Goal: Find specific page/section: Find specific page/section

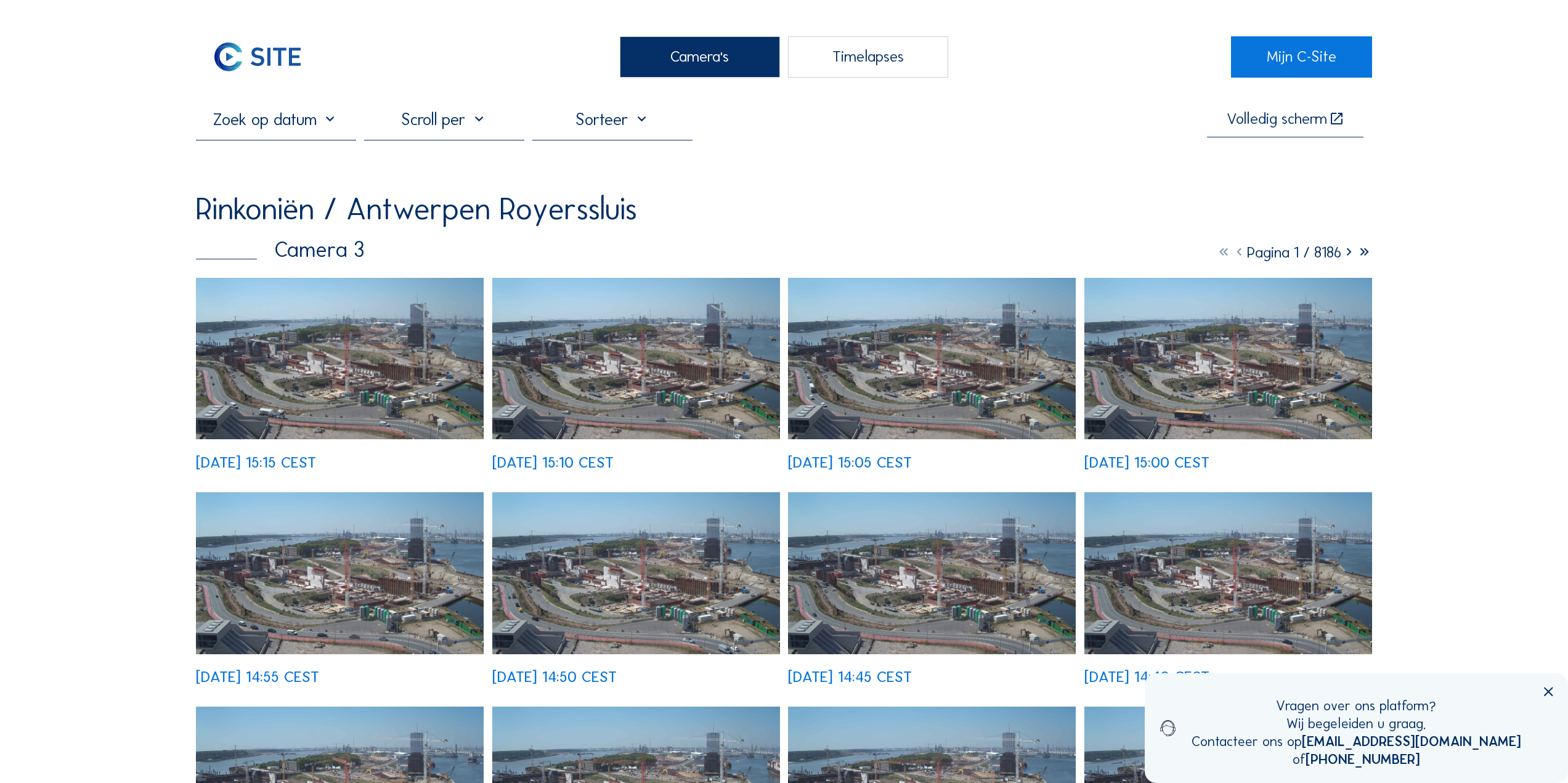
click at [324, 394] on img at bounding box center [340, 358] width 288 height 162
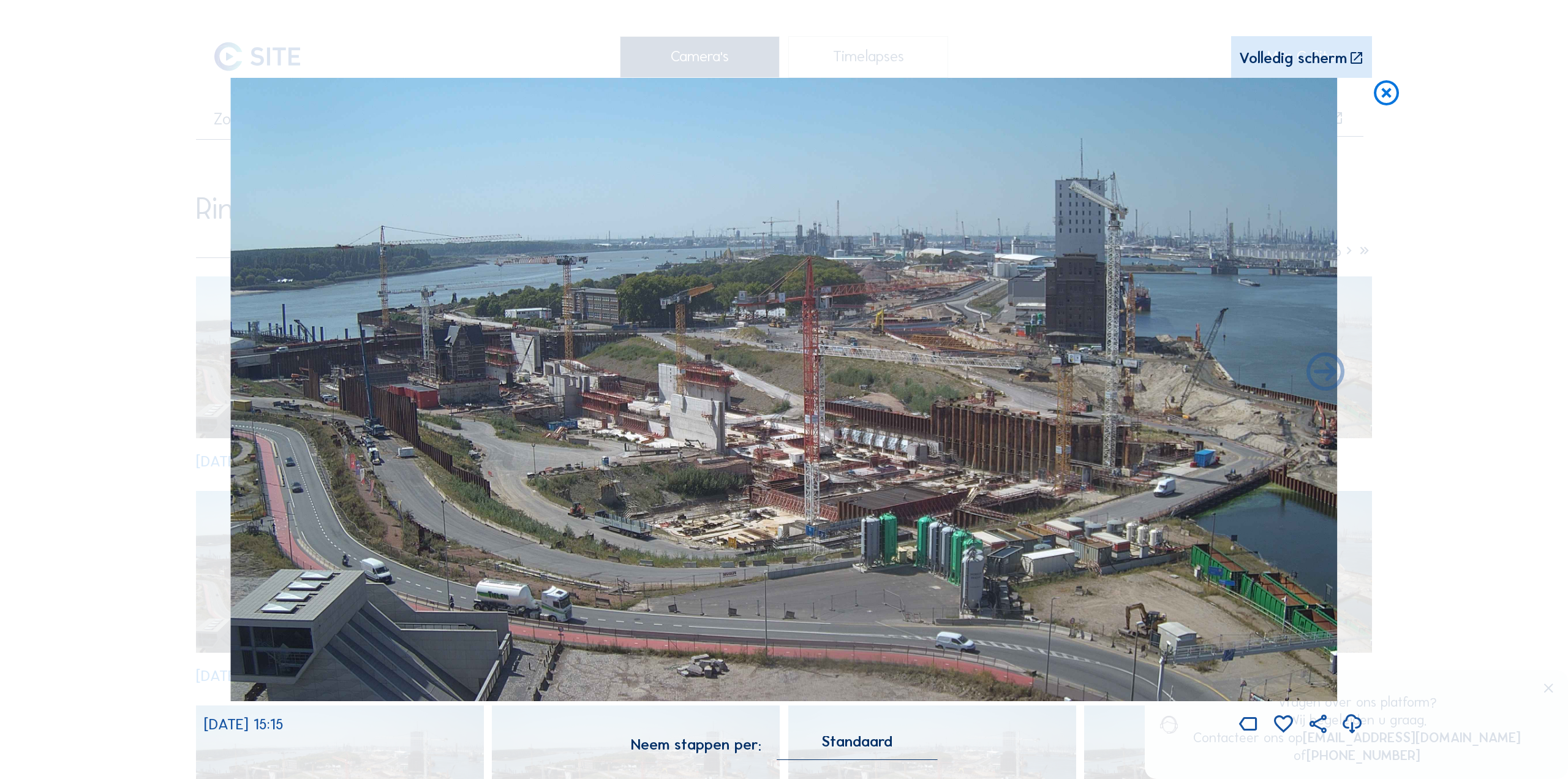
click at [1387, 96] on icon at bounding box center [1387, 93] width 31 height 32
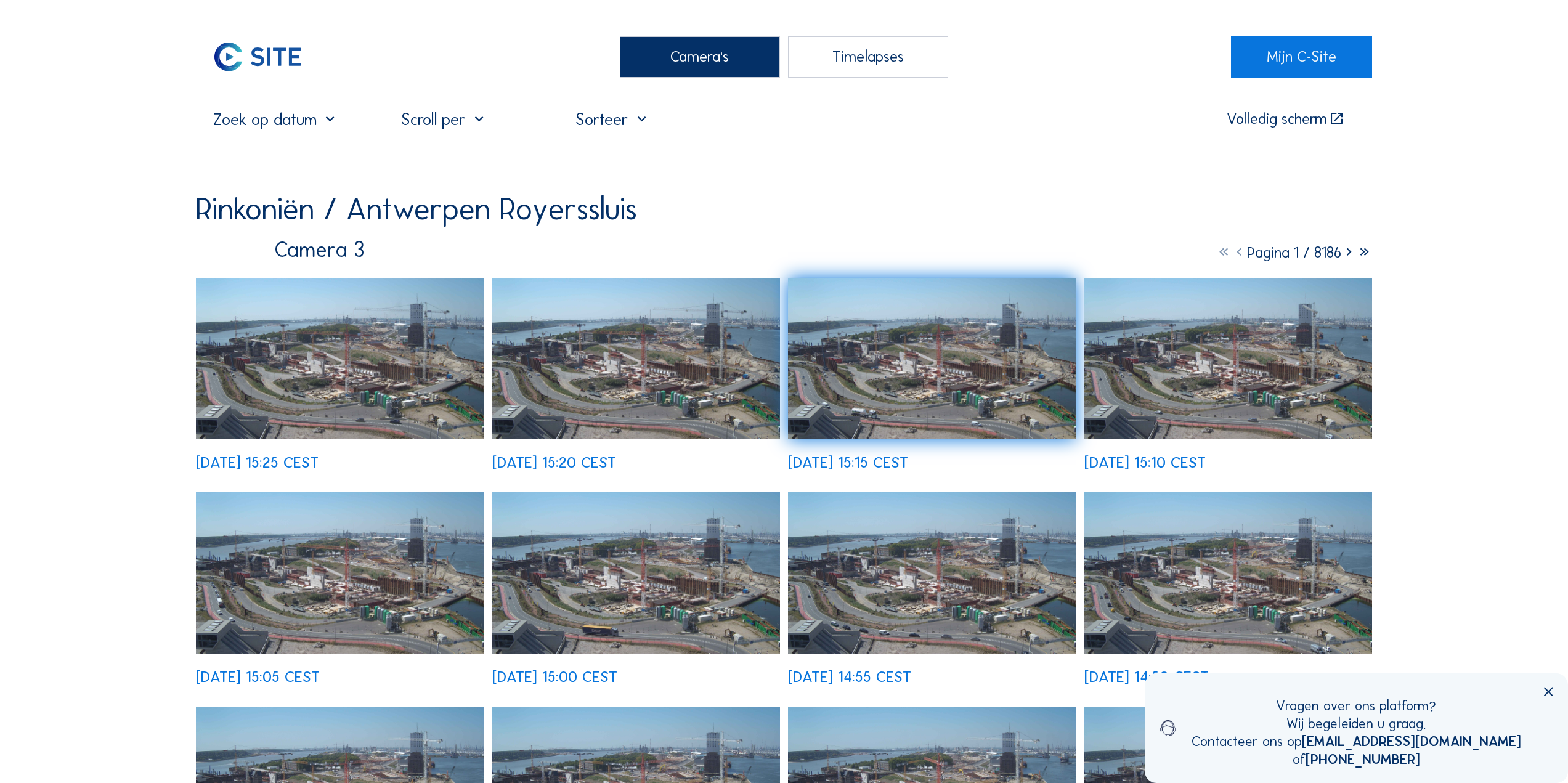
click at [259, 65] on img at bounding box center [257, 57] width 123 height 41
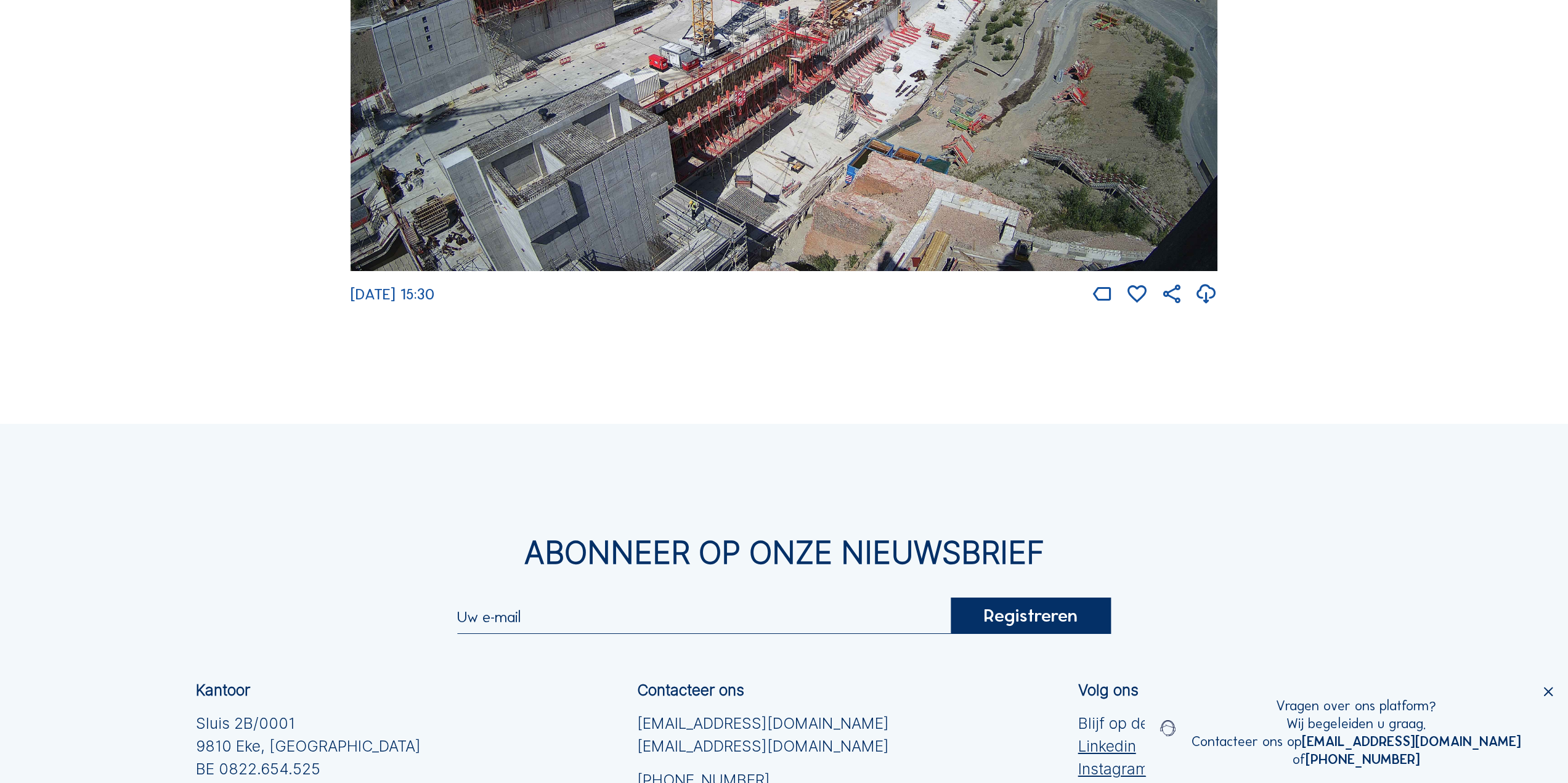
scroll to position [2464, 0]
